Goal: Navigation & Orientation: Understand site structure

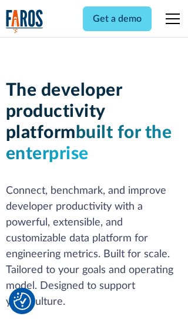
scroll to position [177, 0]
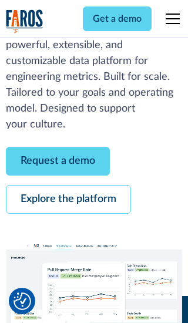
click at [58, 161] on link "Request a demo" at bounding box center [58, 161] width 104 height 29
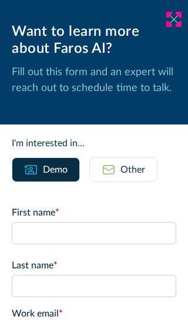
click at [174, 19] on icon at bounding box center [173, 19] width 9 height 9
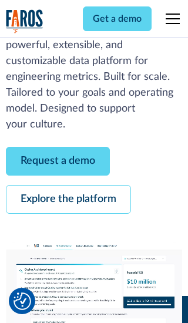
scroll to position [215, 0]
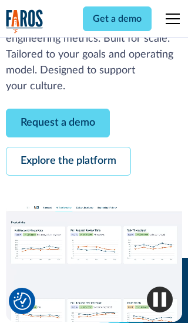
click at [68, 161] on link "Explore the platform" at bounding box center [68, 161] width 125 height 29
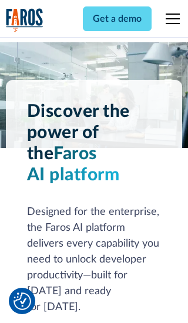
scroll to position [8820, 0]
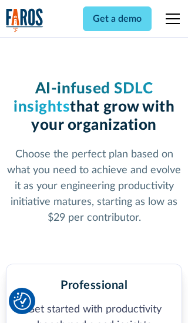
scroll to position [1823, 0]
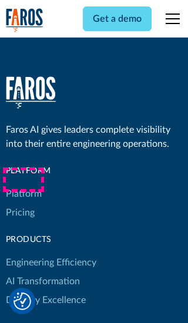
click at [23, 184] on link "Platform" at bounding box center [24, 193] width 36 height 19
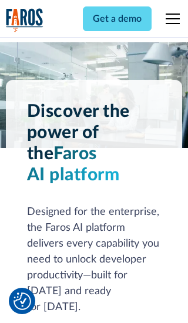
scroll to position [9197, 0]
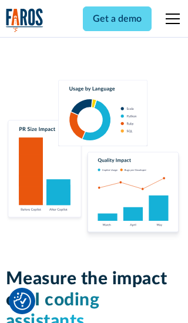
scroll to position [7260, 0]
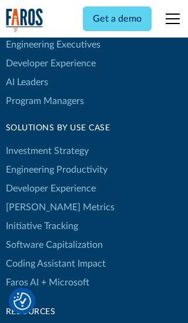
click at [35, 198] on link "[PERSON_NAME] Metrics" at bounding box center [60, 207] width 109 height 19
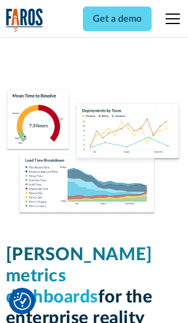
scroll to position [5143, 0]
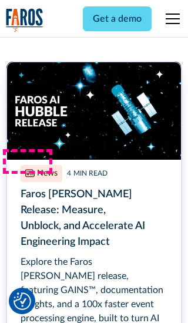
scroll to position [5308, 0]
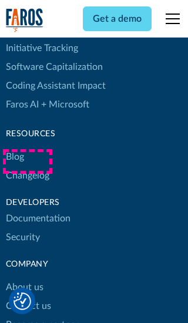
click at [27, 166] on link "Changelog" at bounding box center [27, 175] width 43 height 19
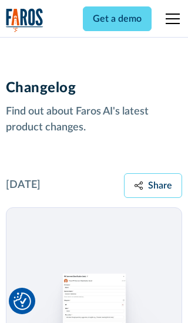
scroll to position [14180, 0]
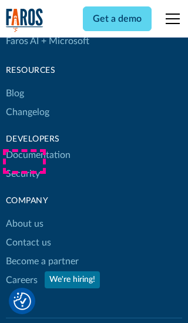
click at [24, 214] on link "About us" at bounding box center [25, 223] width 38 height 19
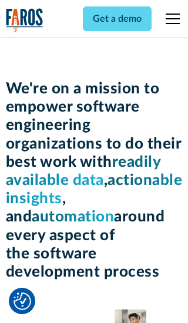
scroll to position [4052, 0]
